Goal: Navigation & Orientation: Find specific page/section

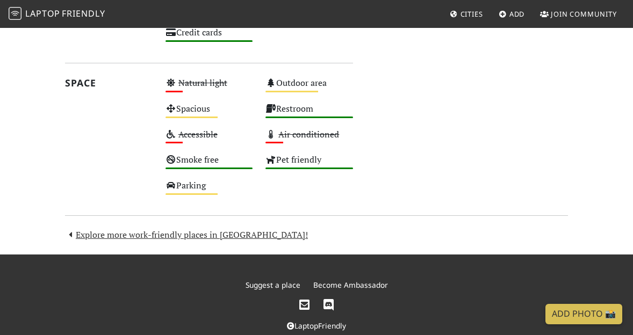
scroll to position [699, 0]
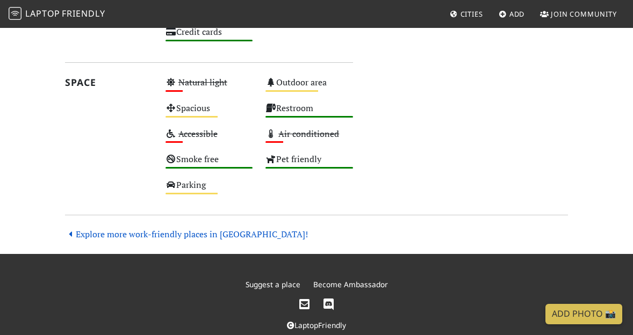
click at [206, 228] on link "Explore more work-friendly places in [GEOGRAPHIC_DATA]!" at bounding box center [186, 234] width 243 height 12
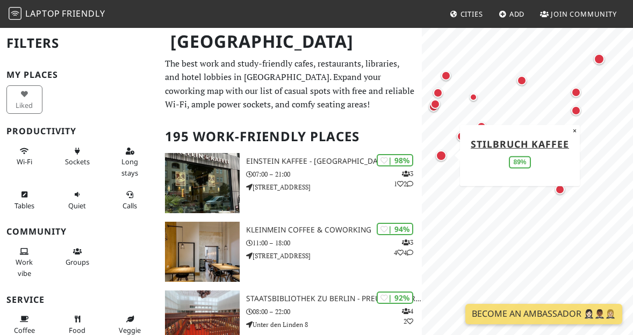
click at [447, 158] on div "Map marker" at bounding box center [441, 155] width 15 height 15
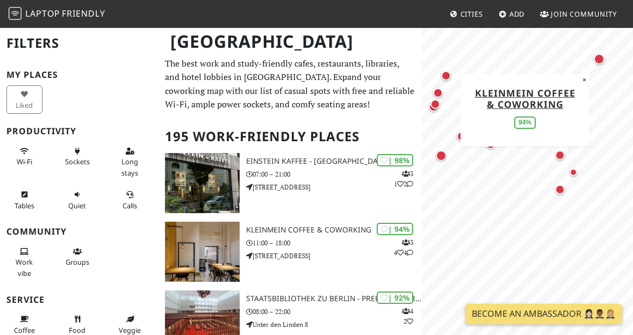
click at [599, 62] on div "Map marker" at bounding box center [599, 59] width 11 height 11
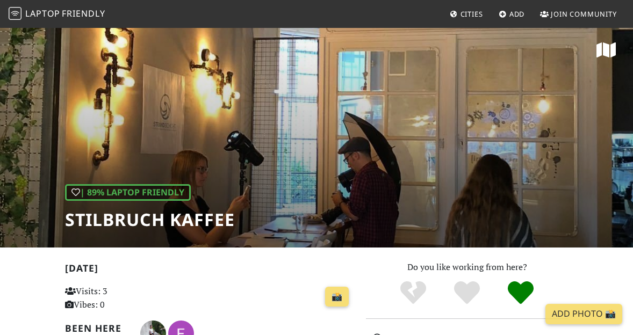
scroll to position [3, 0]
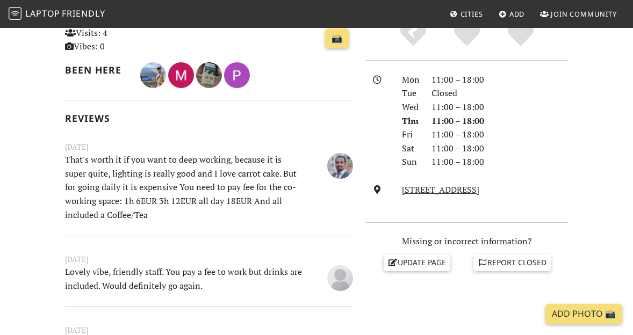
scroll to position [262, 0]
